Goal: Task Accomplishment & Management: Manage account settings

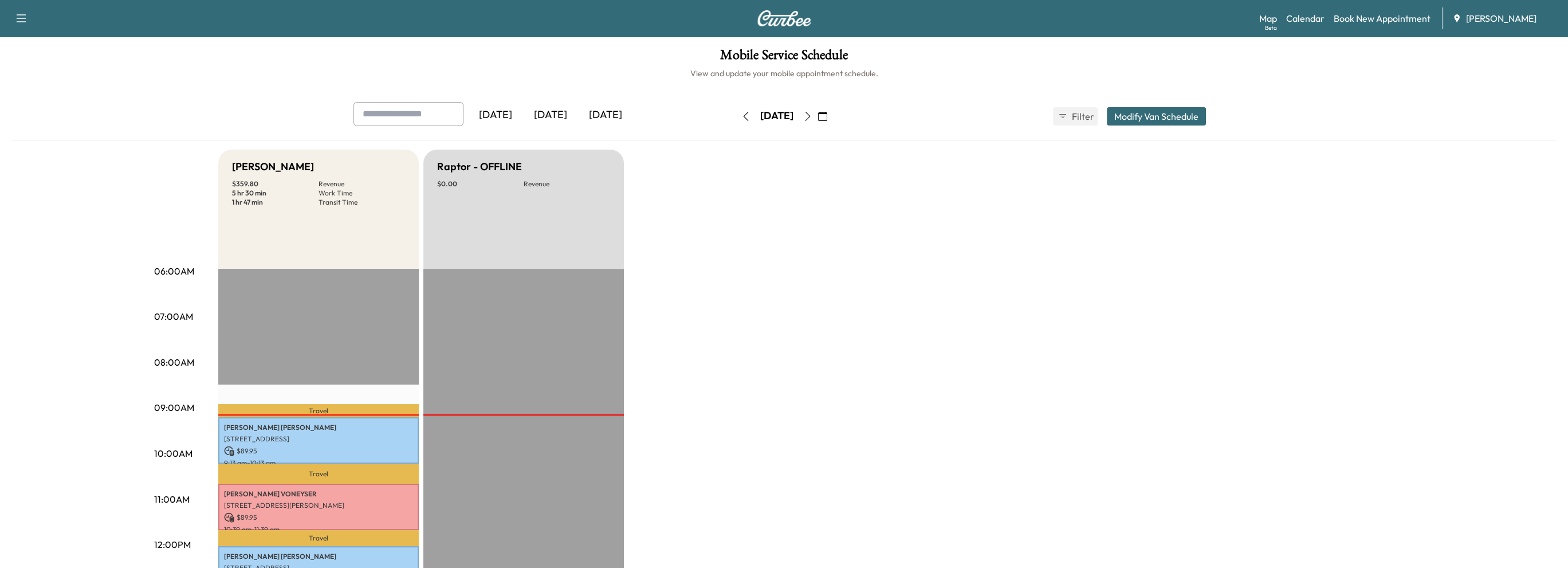
click at [812, 115] on icon "button" at bounding box center [808, 116] width 9 height 9
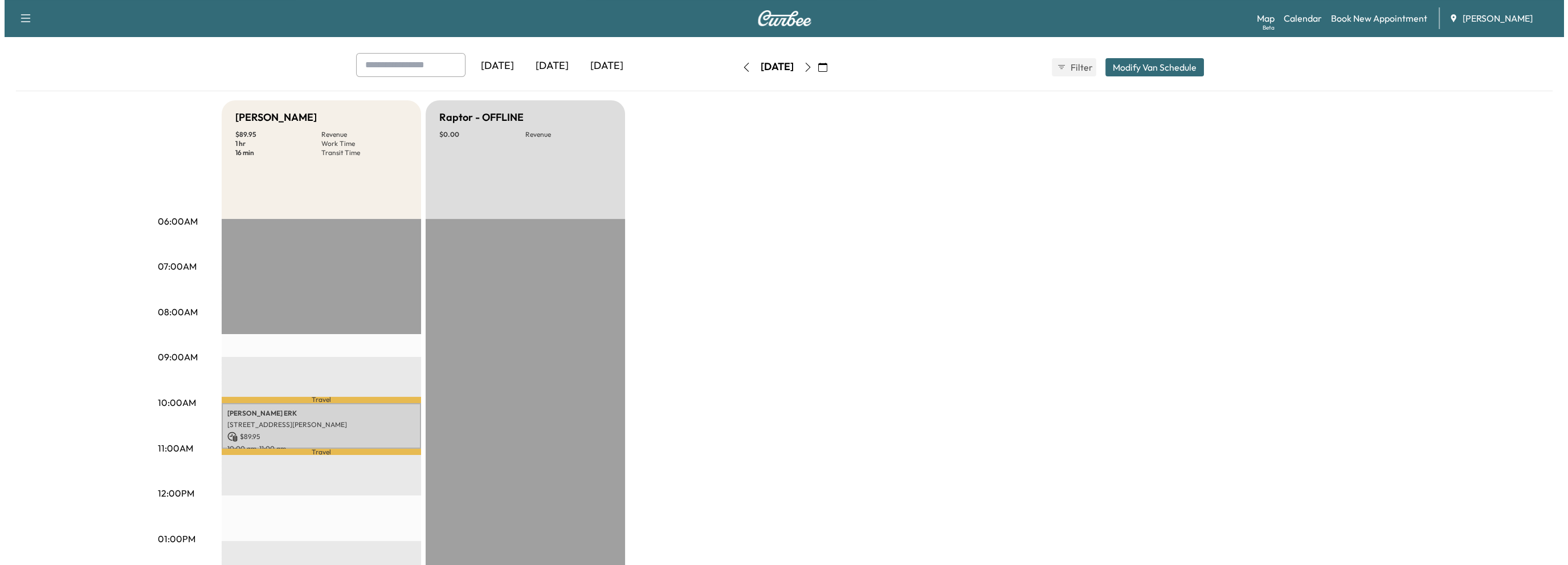
scroll to position [171, 0]
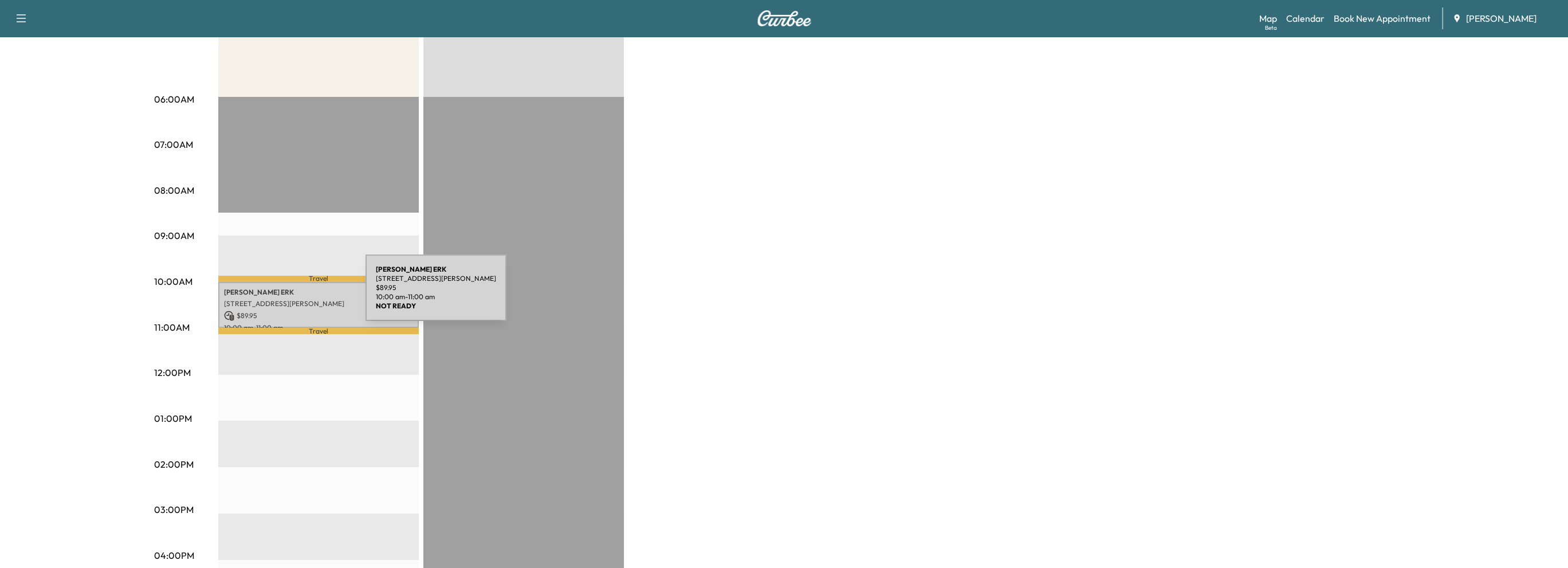
click at [279, 295] on div "[PERSON_NAME] 8822 [GEOGRAPHIC_DATA], [PERSON_NAME][GEOGRAPHIC_DATA], [GEOGRAPH…" at bounding box center [318, 305] width 201 height 47
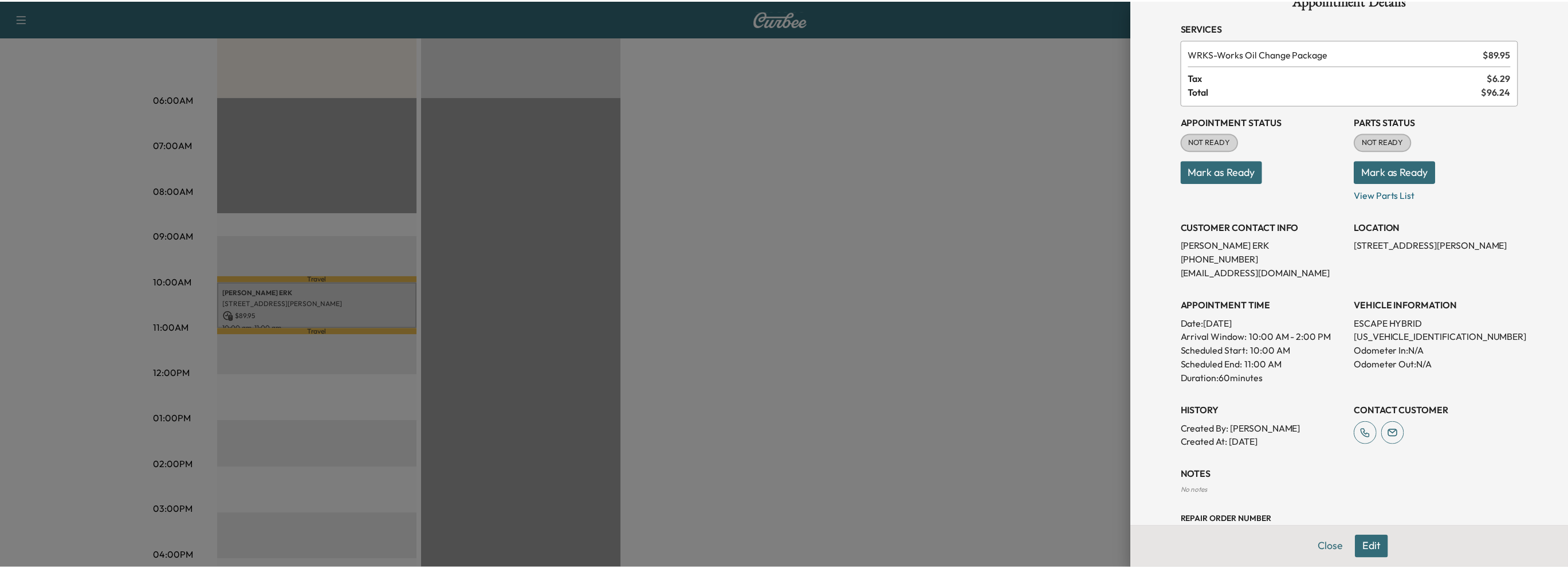
scroll to position [0, 0]
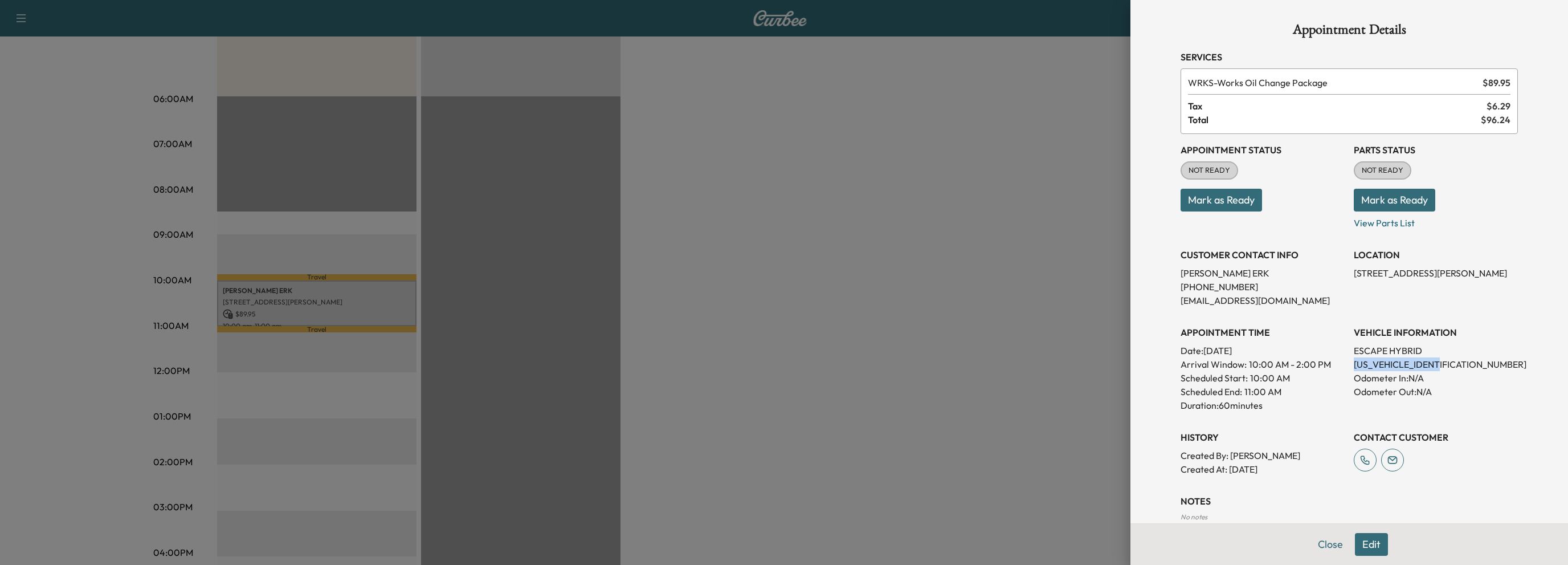
drag, startPoint x: 1344, startPoint y: 360, endPoint x: 1448, endPoint y: 363, distance: 104.0
click at [1448, 363] on div "Appointment Status NOT READY Mark as Ready Parts Status NOT READY Mark as Ready…" at bounding box center [1349, 304] width 337 height 342
copy p "[US_VEHICLE_IDENTIFICATION_NUMBER]"
click at [1313, 547] on button "Close" at bounding box center [1330, 544] width 40 height 23
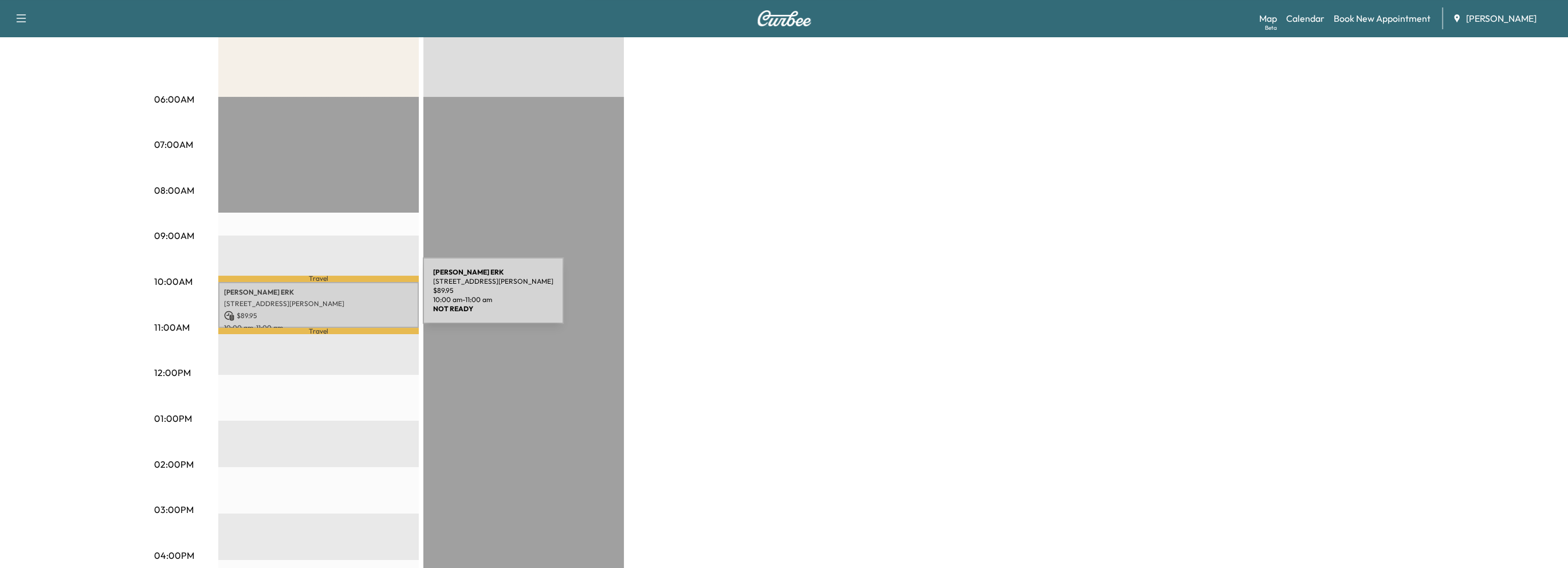
click at [336, 300] on p "[STREET_ADDRESS][PERSON_NAME]" at bounding box center [319, 304] width 189 height 9
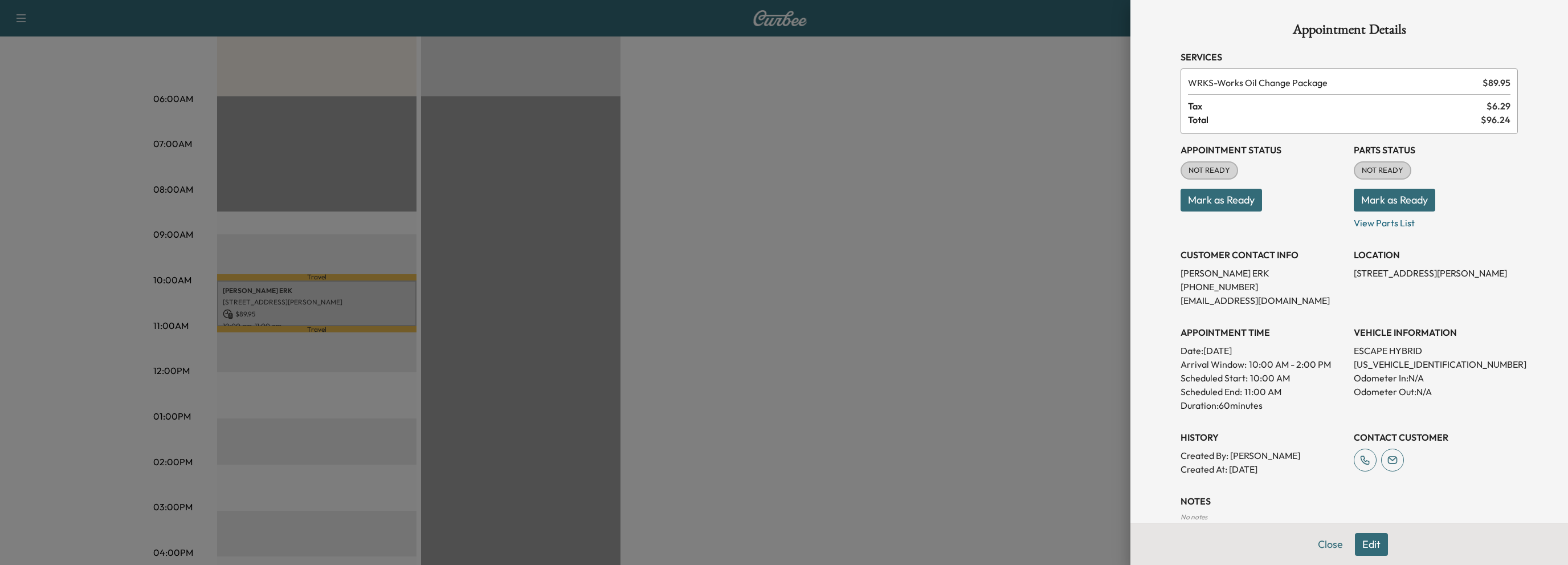
click at [1212, 202] on button "Mark as Ready" at bounding box center [1220, 200] width 81 height 23
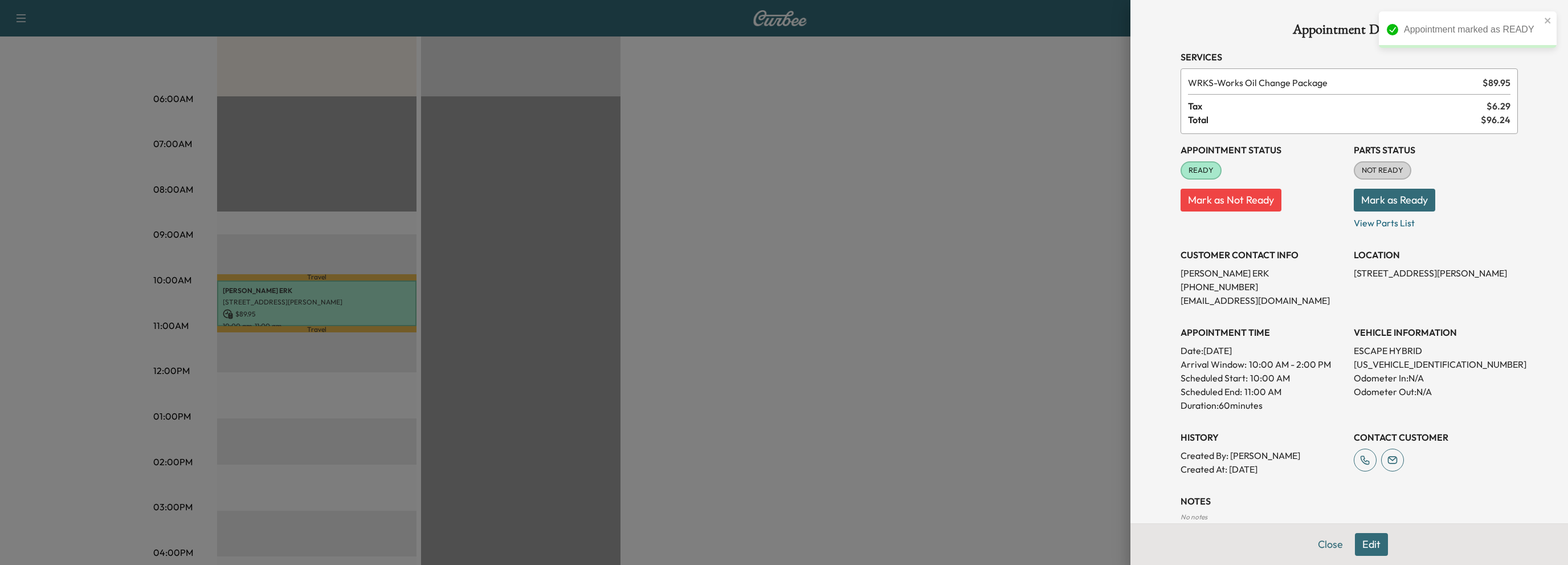
click at [1395, 196] on button "Mark as Ready" at bounding box center [1394, 200] width 81 height 23
click at [1317, 542] on button "Close" at bounding box center [1330, 544] width 40 height 23
